Goal: Transaction & Acquisition: Purchase product/service

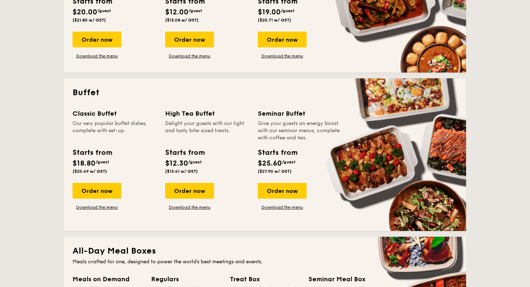
scroll to position [259, 0]
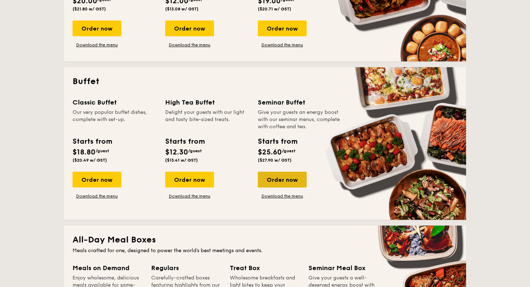
click at [281, 183] on div "Order now" at bounding box center [282, 180] width 49 height 16
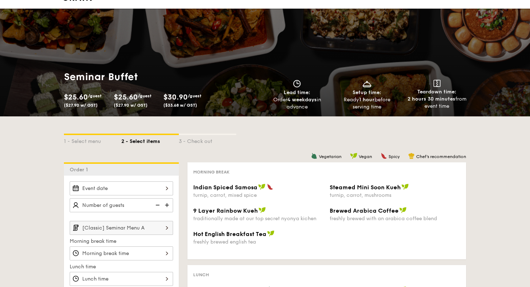
scroll to position [11, 0]
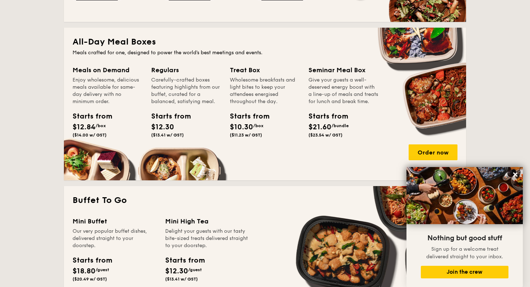
scroll to position [458, 0]
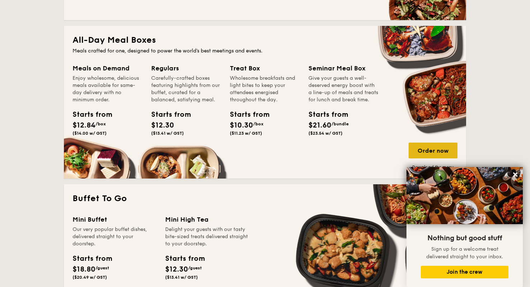
click at [438, 151] on div "Order now" at bounding box center [433, 151] width 49 height 16
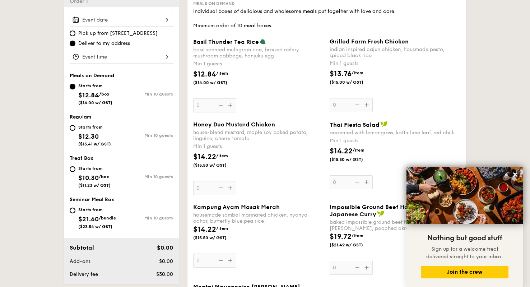
scroll to position [209, 0]
click at [154, 18] on div at bounding box center [121, 20] width 103 height 14
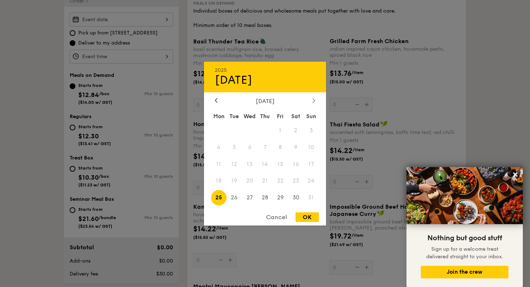
click at [315, 100] on icon at bounding box center [314, 100] width 2 height 4
click at [234, 145] on span "9" at bounding box center [234, 146] width 15 height 15
click at [24, 77] on div at bounding box center [265, 143] width 530 height 287
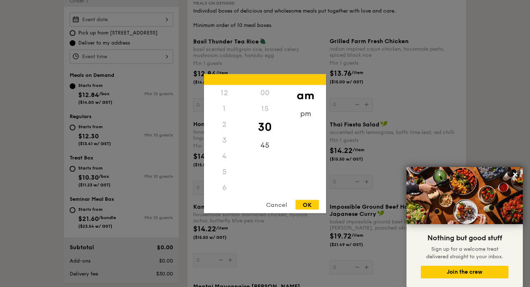
scroll to position [79, 0]
click at [152, 56] on div "12 1 2 3 4 5 6 7 8 9 10 11 00 15 30 45 am pm Cancel OK" at bounding box center [121, 57] width 103 height 14
click at [228, 192] on div "11" at bounding box center [224, 195] width 41 height 21
click at [269, 143] on div "45" at bounding box center [264, 147] width 41 height 21
click at [309, 208] on div "OK" at bounding box center [306, 205] width 23 height 10
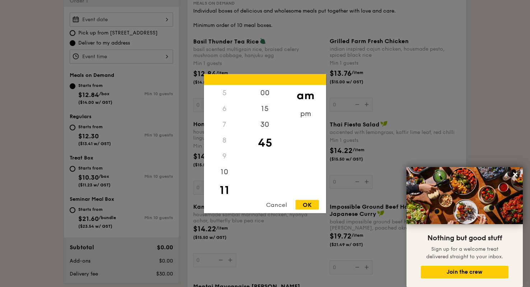
type input "11:45AM"
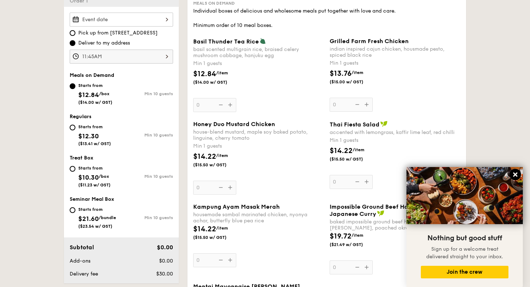
click at [514, 173] on icon at bounding box center [515, 174] width 4 height 4
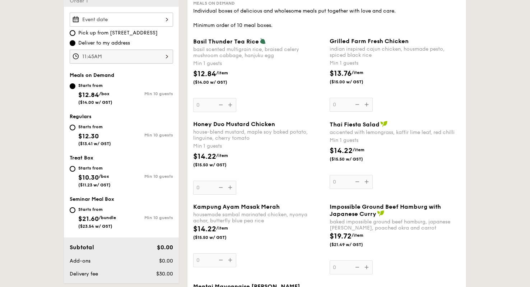
click at [231, 104] on div "Basil Thunder Tea [PERSON_NAME] scented multigrain rice, braised celery mushroo…" at bounding box center [258, 75] width 131 height 74
click at [231, 104] on input "0" at bounding box center [214, 105] width 43 height 14
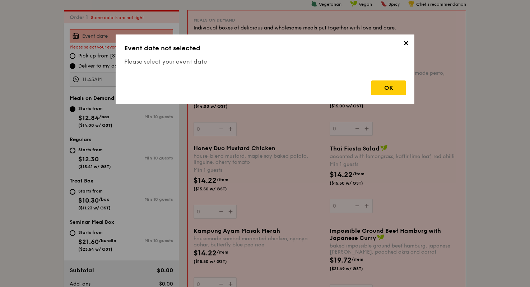
scroll to position [192, 0]
click at [406, 45] on span "✕" at bounding box center [406, 44] width 10 height 10
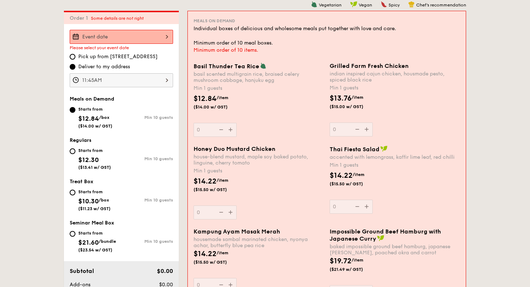
click at [154, 38] on div at bounding box center [121, 37] width 103 height 14
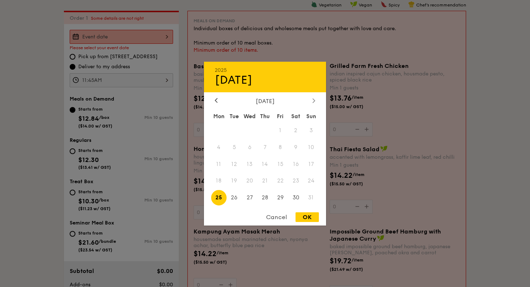
click at [313, 99] on icon at bounding box center [313, 100] width 3 height 5
click at [230, 144] on span "9" at bounding box center [234, 146] width 15 height 15
click at [306, 215] on div "OK" at bounding box center [306, 217] width 23 height 10
type input "[DATE]"
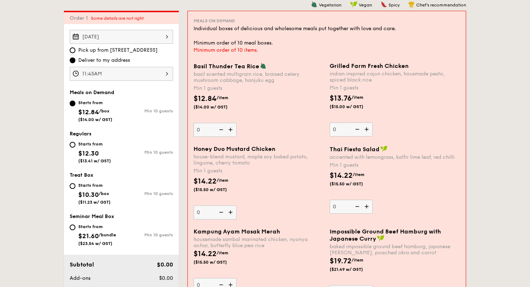
click at [230, 129] on img at bounding box center [231, 130] width 11 height 14
click at [230, 129] on input "0" at bounding box center [215, 130] width 43 height 14
click at [230, 129] on img at bounding box center [231, 130] width 11 height 14
click at [230, 129] on input "1" at bounding box center [215, 130] width 43 height 14
type input "2"
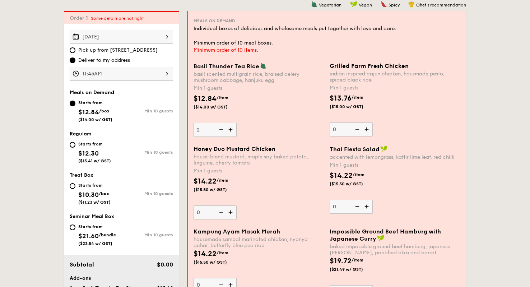
click at [368, 130] on img at bounding box center [367, 129] width 11 height 14
click at [368, 130] on input "0" at bounding box center [351, 129] width 43 height 14
type input "1"
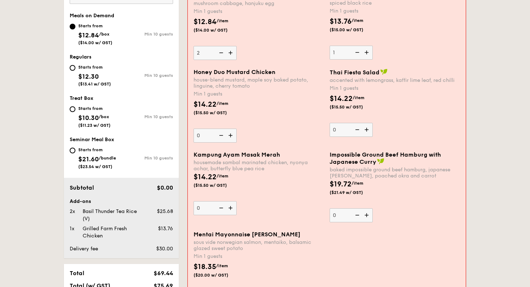
scroll to position [273, 0]
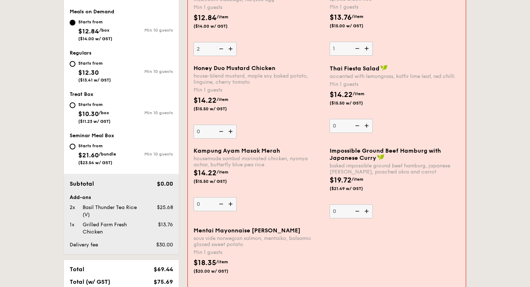
click at [232, 204] on img at bounding box center [231, 204] width 11 height 14
click at [232, 204] on input "0" at bounding box center [215, 204] width 43 height 14
type input "1"
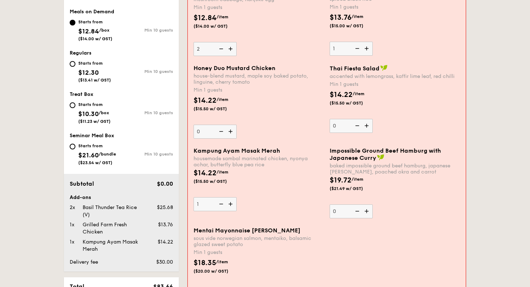
click at [233, 132] on img at bounding box center [231, 132] width 11 height 14
click at [233, 132] on input "0" at bounding box center [215, 132] width 43 height 14
click at [233, 132] on img at bounding box center [231, 132] width 11 height 14
click at [233, 132] on input "1" at bounding box center [215, 132] width 43 height 14
click at [233, 132] on img at bounding box center [231, 132] width 11 height 14
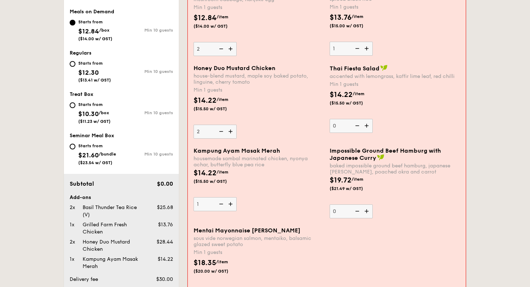
click at [233, 132] on input "2" at bounding box center [215, 132] width 43 height 14
click at [233, 132] on img at bounding box center [231, 132] width 11 height 14
click at [233, 132] on input "3" at bounding box center [215, 132] width 43 height 14
click at [233, 132] on img at bounding box center [231, 132] width 11 height 14
click at [233, 132] on input "4" at bounding box center [215, 132] width 43 height 14
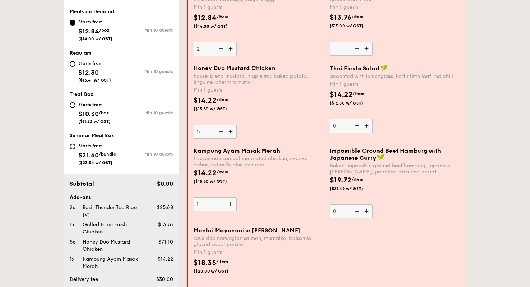
click at [233, 132] on img at bounding box center [231, 132] width 11 height 14
click at [233, 132] on input "5" at bounding box center [215, 132] width 43 height 14
type input "6"
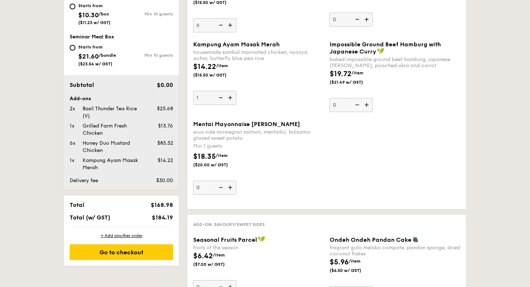
scroll to position [396, 0]
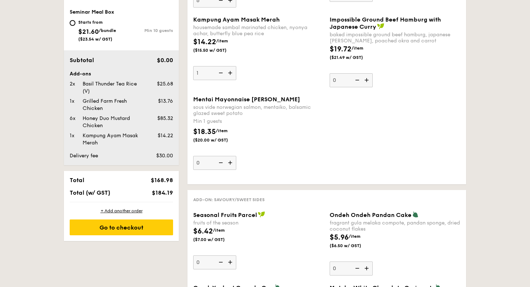
click at [230, 163] on img at bounding box center [230, 163] width 11 height 14
click at [230, 163] on input "0" at bounding box center [214, 163] width 43 height 14
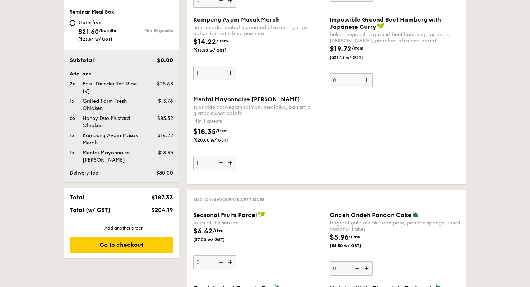
click at [230, 163] on img at bounding box center [230, 163] width 11 height 14
click at [230, 163] on input "1" at bounding box center [214, 163] width 43 height 14
click at [230, 163] on img at bounding box center [230, 163] width 11 height 14
click at [230, 163] on input "2" at bounding box center [214, 163] width 43 height 14
click at [230, 163] on img at bounding box center [230, 163] width 11 height 14
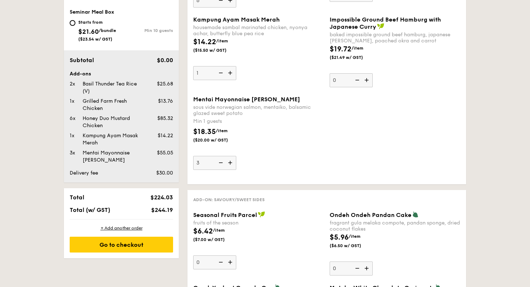
click at [230, 163] on input "3" at bounding box center [214, 163] width 43 height 14
click at [230, 163] on img at bounding box center [230, 163] width 11 height 14
click at [230, 163] on input "4" at bounding box center [214, 163] width 43 height 14
click at [230, 163] on img at bounding box center [230, 163] width 11 height 14
click at [230, 163] on input "5" at bounding box center [214, 163] width 43 height 14
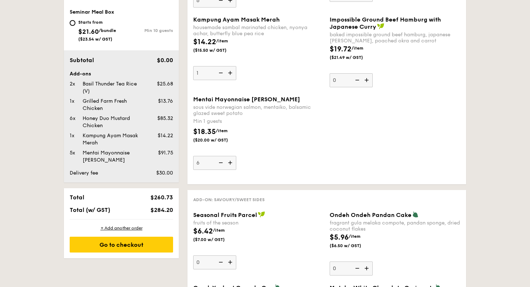
click at [230, 163] on img at bounding box center [230, 163] width 11 height 14
click at [230, 163] on input "6" at bounding box center [214, 163] width 43 height 14
click at [230, 163] on img at bounding box center [230, 163] width 11 height 14
click at [230, 163] on input "7" at bounding box center [214, 163] width 43 height 14
click at [230, 163] on img at bounding box center [230, 163] width 11 height 14
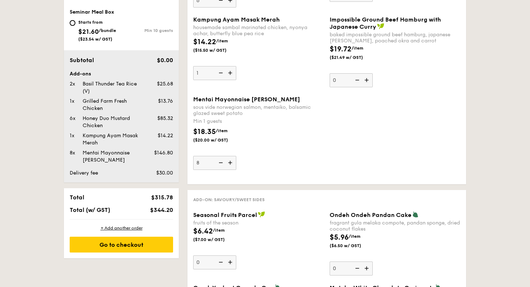
click at [230, 163] on input "8" at bounding box center [214, 163] width 43 height 14
click at [230, 163] on img at bounding box center [230, 163] width 11 height 14
click at [230, 163] on input "9" at bounding box center [214, 163] width 43 height 14
click at [230, 163] on img at bounding box center [230, 163] width 11 height 14
click at [230, 163] on input "10" at bounding box center [214, 163] width 43 height 14
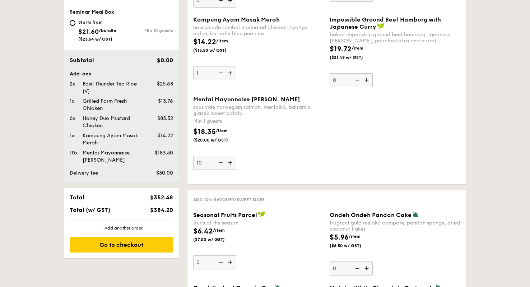
type input "11"
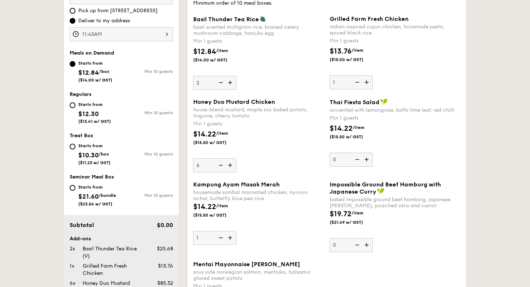
scroll to position [332, 0]
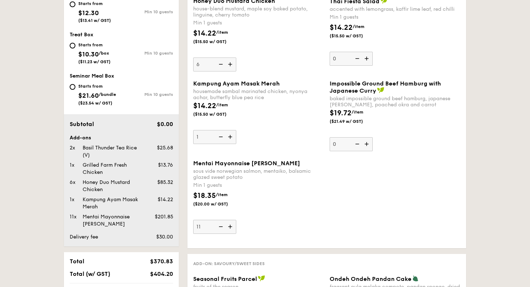
click at [293, 201] on div "$18.35 /item ($20.00 w/ GST)" at bounding box center [258, 202] width 136 height 25
click at [236, 220] on input "11" at bounding box center [214, 227] width 43 height 14
click at [307, 197] on div "$18.35 /item ($20.00 w/ GST)" at bounding box center [258, 202] width 136 height 25
click at [236, 220] on input "11" at bounding box center [214, 227] width 43 height 14
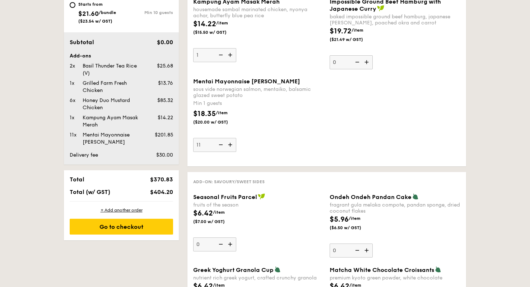
scroll to position [420, 0]
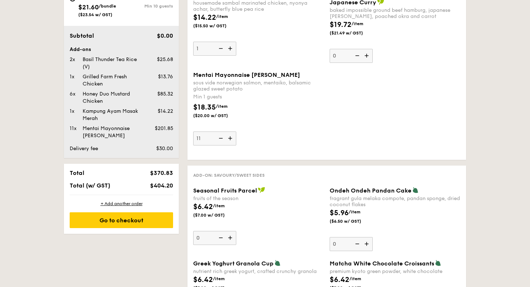
drag, startPoint x: 153, startPoint y: 187, endPoint x: 172, endPoint y: 188, distance: 19.1
click at [172, 188] on span "$404.20" at bounding box center [161, 185] width 23 height 7
copy span "404.20"
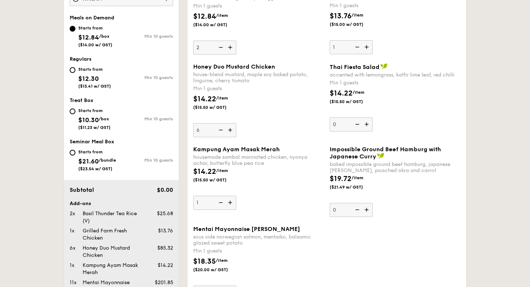
scroll to position [266, 0]
click at [71, 112] on input "Starts from $10.30 /box ($11.23 w/ GST) Min 10 guests" at bounding box center [73, 112] width 6 height 6
radio input "true"
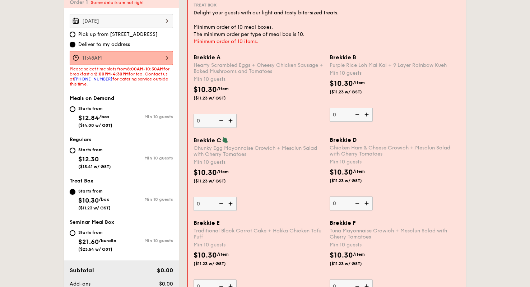
scroll to position [201, 0]
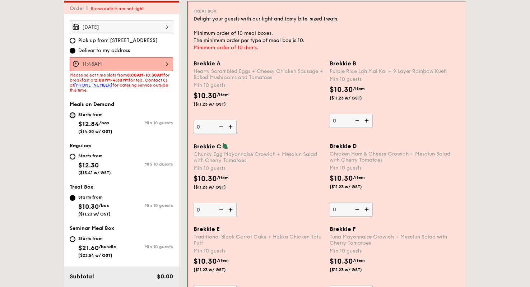
click at [74, 114] on input "Starts from $12.84 /box ($14.00 w/ GST) Min 10 guests" at bounding box center [73, 115] width 6 height 6
radio input "true"
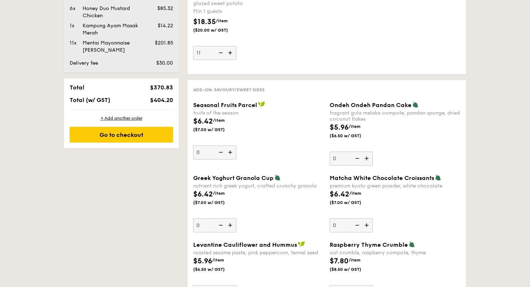
scroll to position [523, 0]
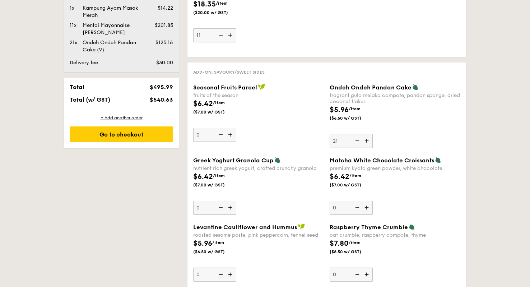
click at [408, 136] on div "Ondeh Ondeh Pandan Cake fragrant [PERSON_NAME] melaka compote, pandan sponge, d…" at bounding box center [395, 116] width 131 height 64
click at [373, 136] on input "21" at bounding box center [351, 141] width 43 height 14
click at [357, 141] on img at bounding box center [356, 141] width 11 height 14
click at [357, 141] on input "21" at bounding box center [351, 141] width 43 height 14
click at [357, 141] on img at bounding box center [356, 141] width 11 height 14
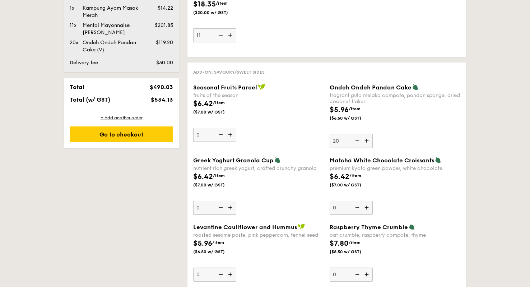
click at [357, 141] on input "20" at bounding box center [351, 141] width 43 height 14
click at [357, 141] on img at bounding box center [356, 141] width 11 height 14
click at [357, 141] on input "19" at bounding box center [351, 141] width 43 height 14
click at [369, 142] on img at bounding box center [367, 141] width 11 height 14
click at [369, 142] on input "18" at bounding box center [351, 141] width 43 height 14
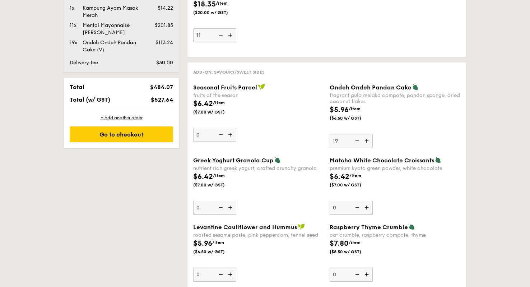
click at [357, 141] on img at bounding box center [356, 141] width 11 height 14
click at [357, 141] on input "19" at bounding box center [351, 141] width 43 height 14
click at [357, 141] on img at bounding box center [356, 141] width 11 height 14
click at [357, 141] on input "18" at bounding box center [351, 141] width 43 height 14
click at [357, 141] on img at bounding box center [356, 141] width 11 height 14
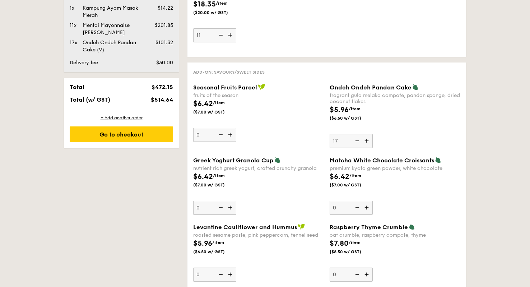
click at [357, 141] on input "17" at bounding box center [351, 141] width 43 height 14
click at [357, 141] on img at bounding box center [356, 141] width 11 height 14
click at [357, 141] on input "16" at bounding box center [351, 141] width 43 height 14
click at [357, 141] on img at bounding box center [356, 141] width 11 height 14
click at [357, 141] on input "15" at bounding box center [351, 141] width 43 height 14
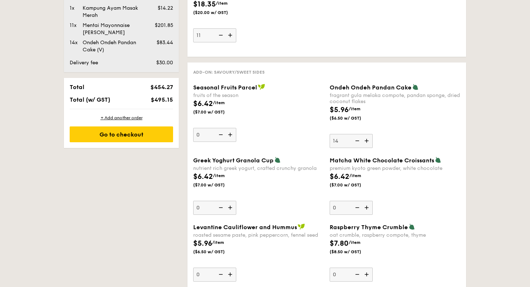
click at [357, 141] on img at bounding box center [356, 141] width 11 height 14
click at [357, 141] on input "14" at bounding box center [351, 141] width 43 height 14
click at [357, 141] on img at bounding box center [356, 141] width 11 height 14
click at [357, 141] on input "13" at bounding box center [351, 141] width 43 height 14
click at [357, 141] on img at bounding box center [356, 141] width 11 height 14
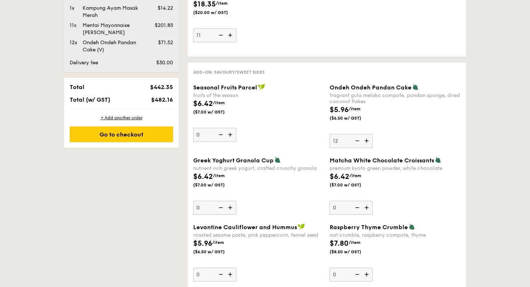
click at [357, 141] on input "12" at bounding box center [351, 141] width 43 height 14
click at [357, 141] on img at bounding box center [356, 141] width 11 height 14
click at [357, 141] on input "11" at bounding box center [351, 141] width 43 height 14
type input "10"
click at [318, 135] on div "Seasonal Fruits Parcel fruits of the season $6.42 /item ($7.00 w/ GST) 10" at bounding box center [258, 113] width 131 height 58
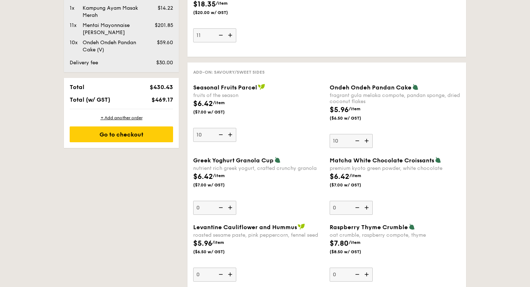
click at [236, 135] on input "10" at bounding box center [214, 135] width 43 height 14
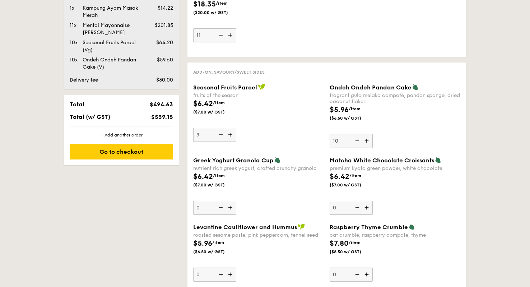
type input "9"
click at [359, 141] on img at bounding box center [356, 141] width 11 height 14
click at [359, 141] on input "10" at bounding box center [351, 141] width 43 height 14
type input "9"
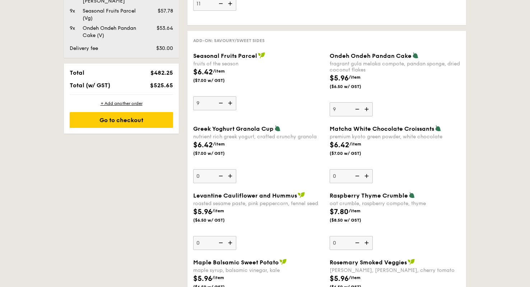
scroll to position [556, 0]
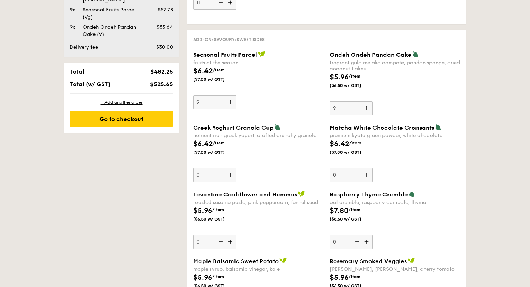
click at [229, 103] on img at bounding box center [230, 102] width 11 height 14
click at [229, 103] on input "9" at bounding box center [214, 102] width 43 height 14
click at [219, 103] on img at bounding box center [220, 102] width 11 height 14
click at [219, 103] on input "10" at bounding box center [214, 102] width 43 height 14
click at [220, 103] on img at bounding box center [220, 102] width 11 height 14
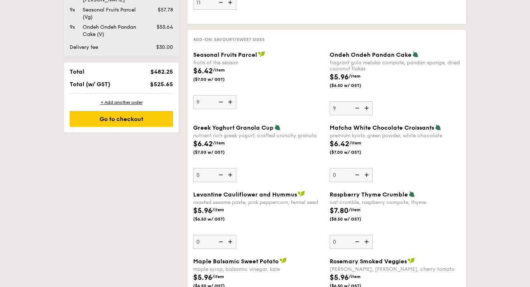
click at [220, 103] on input "9" at bounding box center [214, 102] width 43 height 14
type input "8"
click at [367, 109] on img at bounding box center [367, 108] width 11 height 14
click at [367, 109] on input "9" at bounding box center [351, 108] width 43 height 14
click at [357, 108] on img at bounding box center [356, 108] width 11 height 14
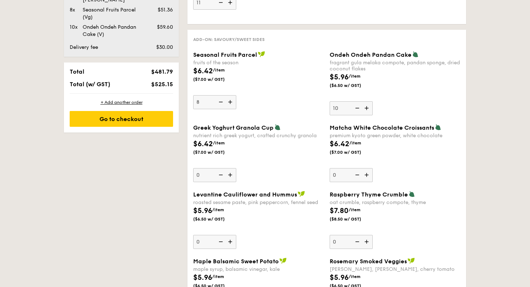
click at [357, 108] on input "10" at bounding box center [351, 108] width 43 height 14
type input "9"
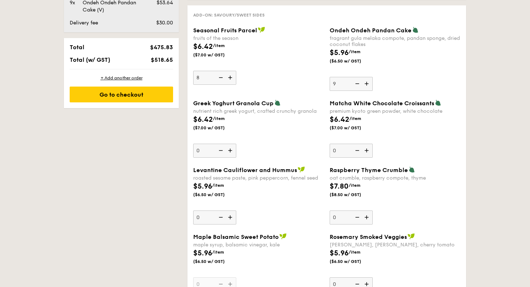
scroll to position [582, 0]
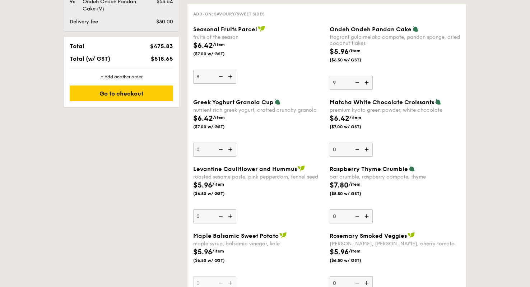
click at [473, 168] on div "1 - Select menu 2 - Select items 3 - Check out Order 1 [DATE] Pick up from [STR…" at bounding box center [265, 285] width 530 height 1420
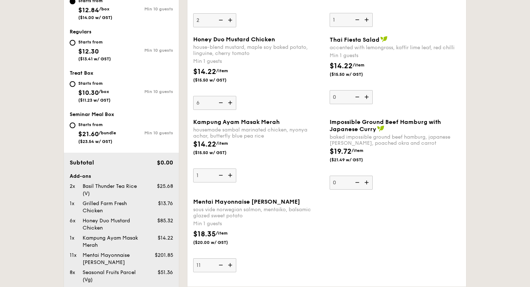
scroll to position [299, 0]
